Goal: Task Accomplishment & Management: Manage account settings

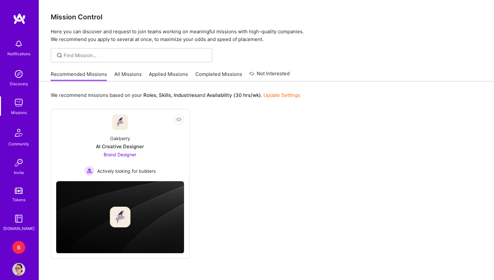
click at [17, 246] on div "B" at bounding box center [18, 247] width 13 height 13
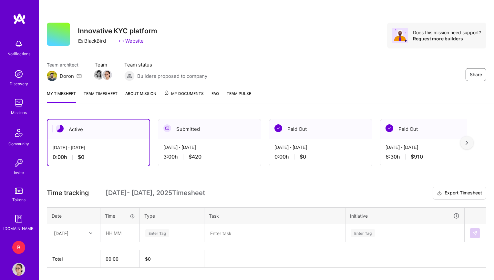
click at [193, 93] on span "My Documents" at bounding box center [184, 93] width 40 height 7
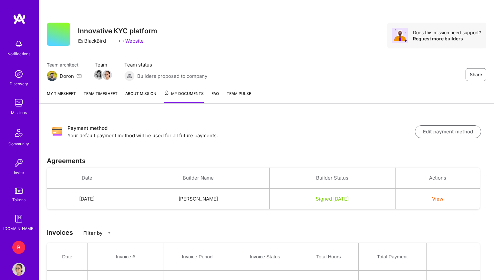
click at [443, 200] on button "View" at bounding box center [437, 198] width 11 height 7
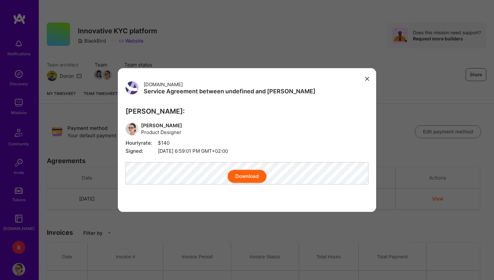
click at [368, 73] on button "modal" at bounding box center [367, 78] width 8 height 11
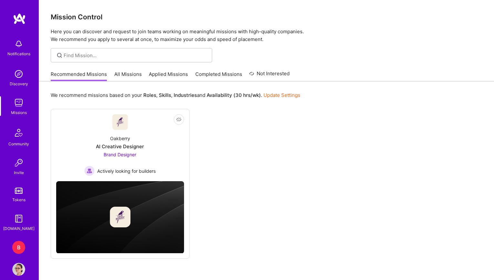
click at [22, 247] on div "B" at bounding box center [18, 247] width 13 height 13
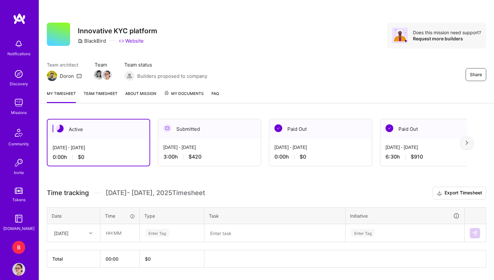
click at [190, 94] on span "My Documents" at bounding box center [184, 93] width 40 height 7
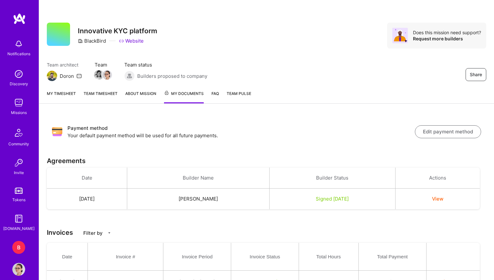
click at [443, 132] on button "Edit payment method" at bounding box center [448, 131] width 66 height 13
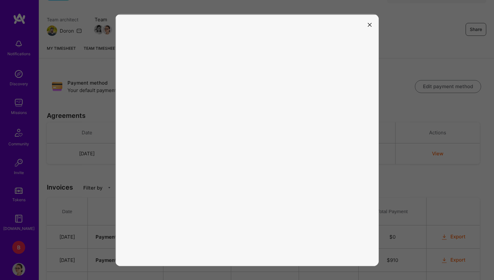
scroll to position [51, 0]
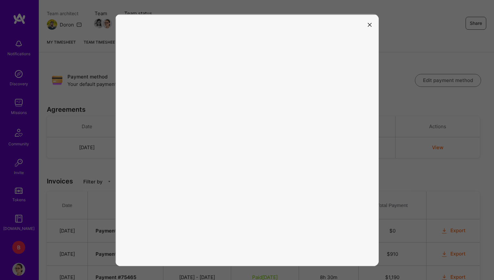
click at [370, 25] on icon "modal" at bounding box center [370, 25] width 4 height 4
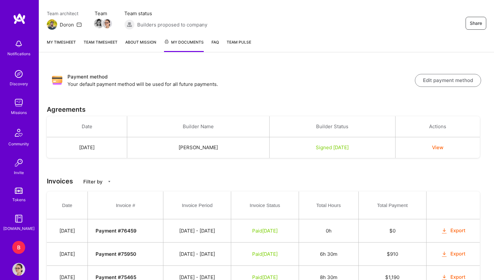
click at [437, 82] on button "Edit payment method" at bounding box center [448, 80] width 66 height 13
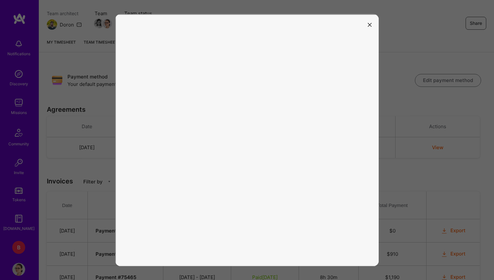
click at [372, 27] on button "modal" at bounding box center [370, 24] width 8 height 11
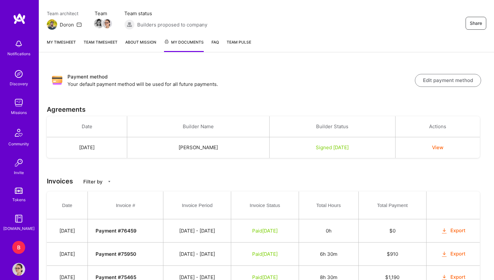
click at [15, 273] on img at bounding box center [18, 269] width 13 height 13
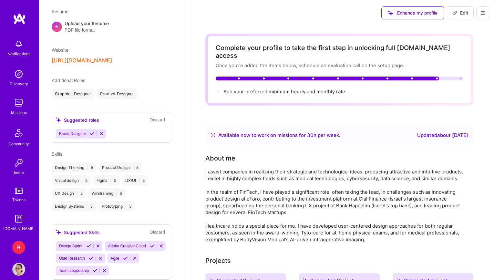
scroll to position [265, 0]
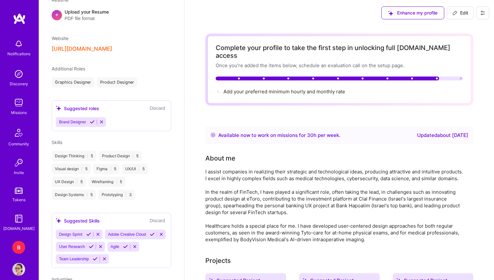
click at [20, 48] on img at bounding box center [18, 43] width 13 height 13
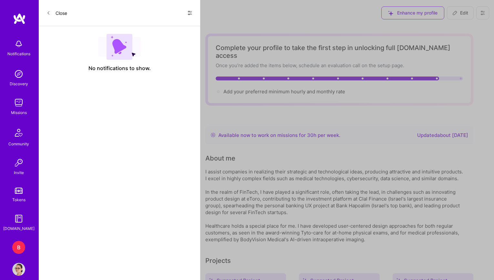
click at [23, 85] on div "Discovery" at bounding box center [19, 83] width 18 height 7
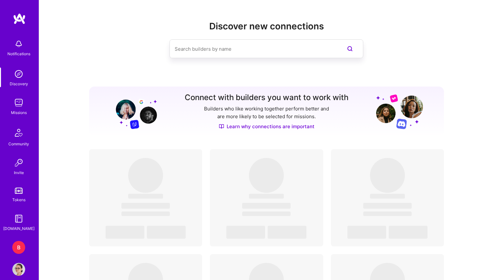
click at [17, 74] on img at bounding box center [18, 73] width 13 height 13
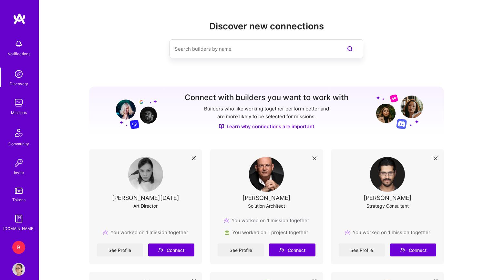
click at [18, 102] on img at bounding box center [18, 102] width 13 height 13
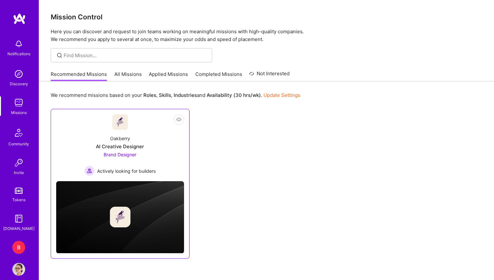
click at [89, 133] on div "Oakberry AI Creative Designer Brand Designer Actively looking for builders" at bounding box center [120, 153] width 128 height 46
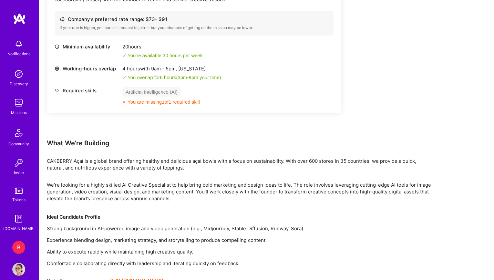
scroll to position [255, 0]
